Goal: Browse casually

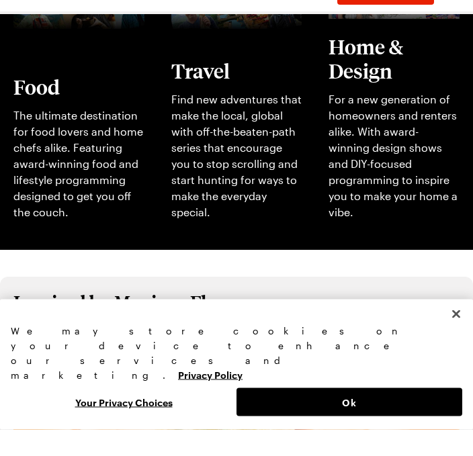
scroll to position [594, 0]
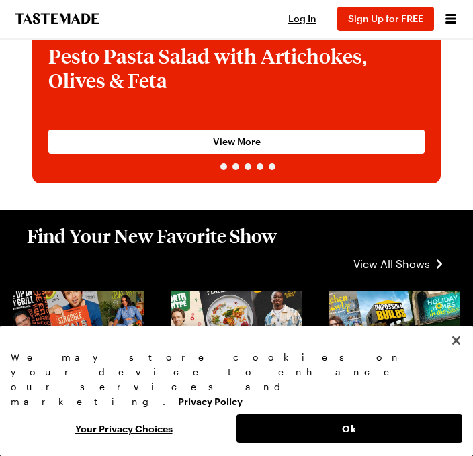
scroll to position [222, 0]
